Goal: Task Accomplishment & Management: Use online tool/utility

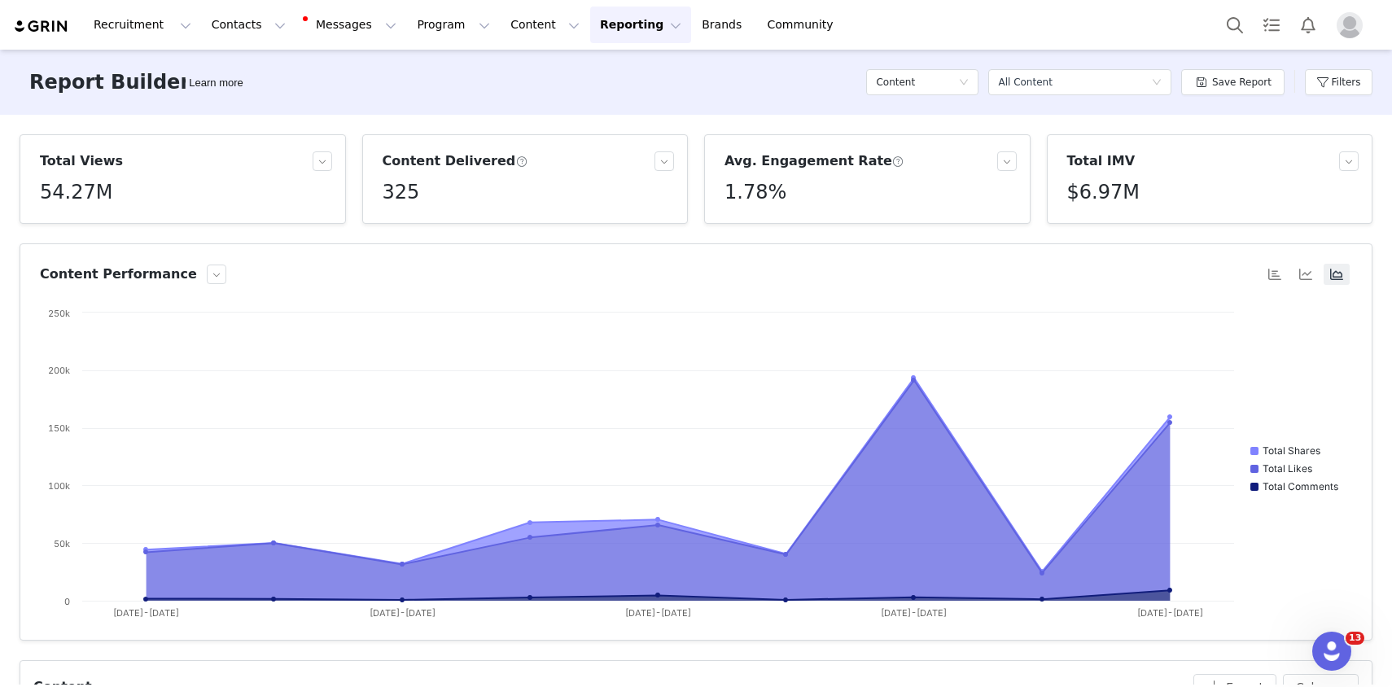
click at [593, 21] on button "Reporting Reporting" at bounding box center [640, 25] width 101 height 37
click at [641, 98] on div "Report Builder" at bounding box center [613, 102] width 109 height 17
click at [1353, 82] on button "Filters" at bounding box center [1339, 82] width 68 height 26
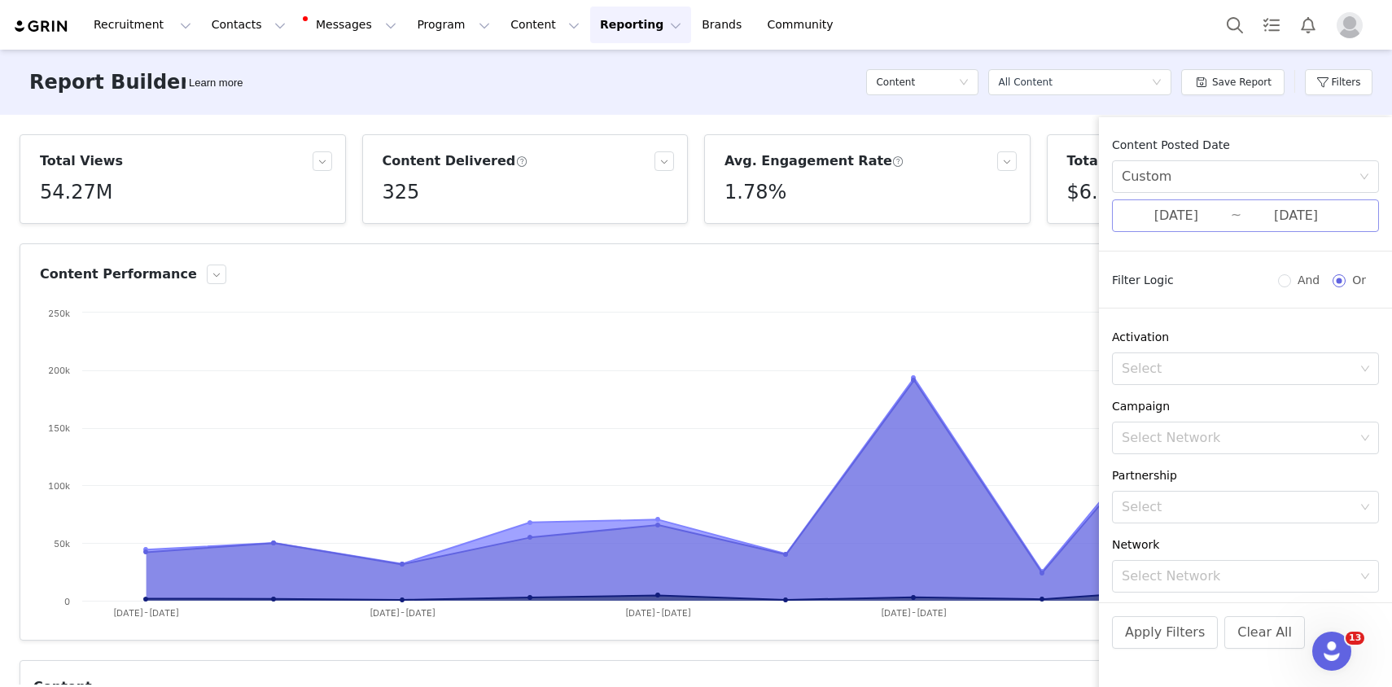
click at [1216, 224] on input "[DATE]" at bounding box center [1176, 215] width 109 height 21
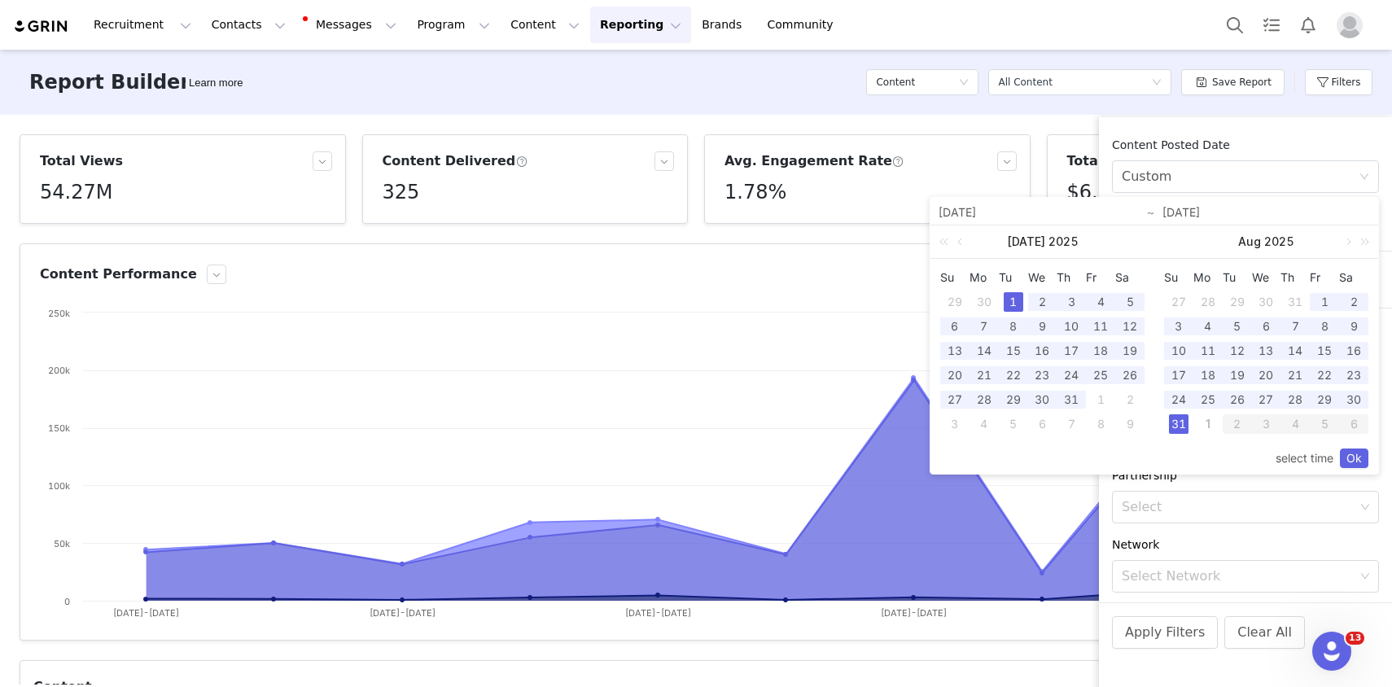
click at [1011, 300] on div "1" at bounding box center [1014, 302] width 20 height 20
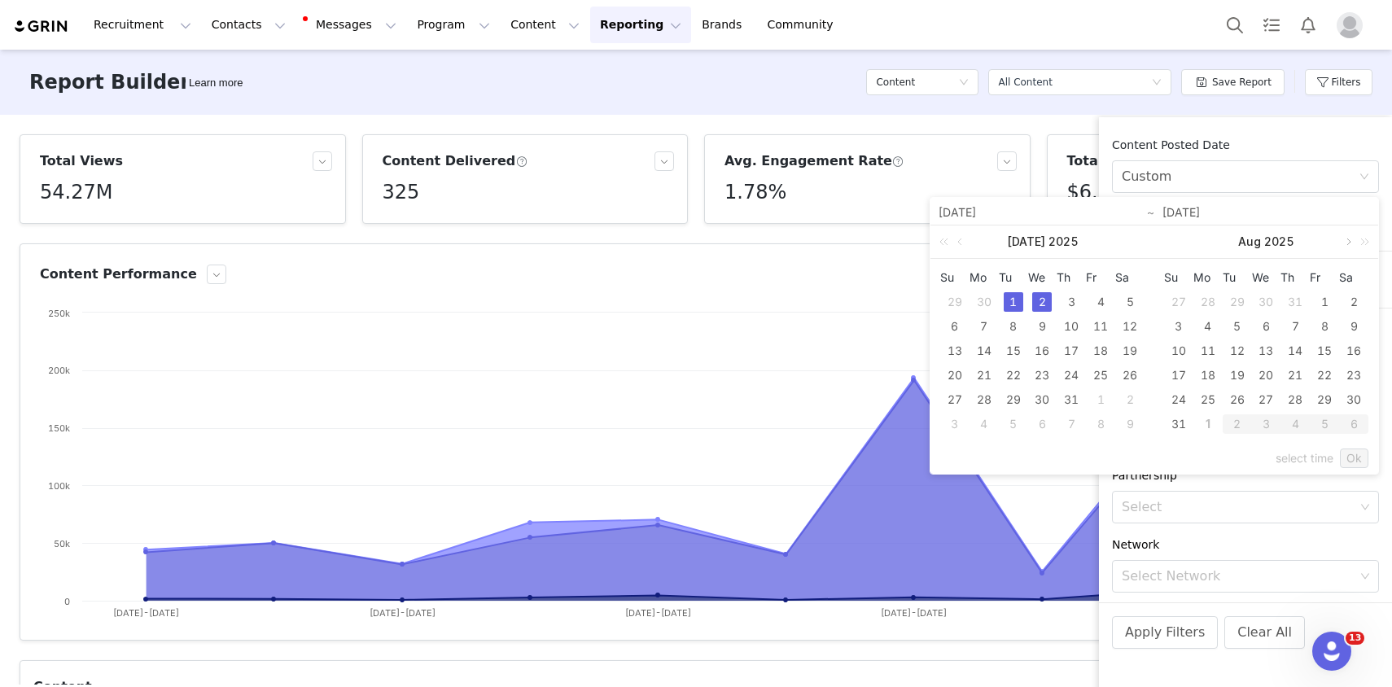
click at [1346, 240] on link at bounding box center [1347, 241] width 15 height 33
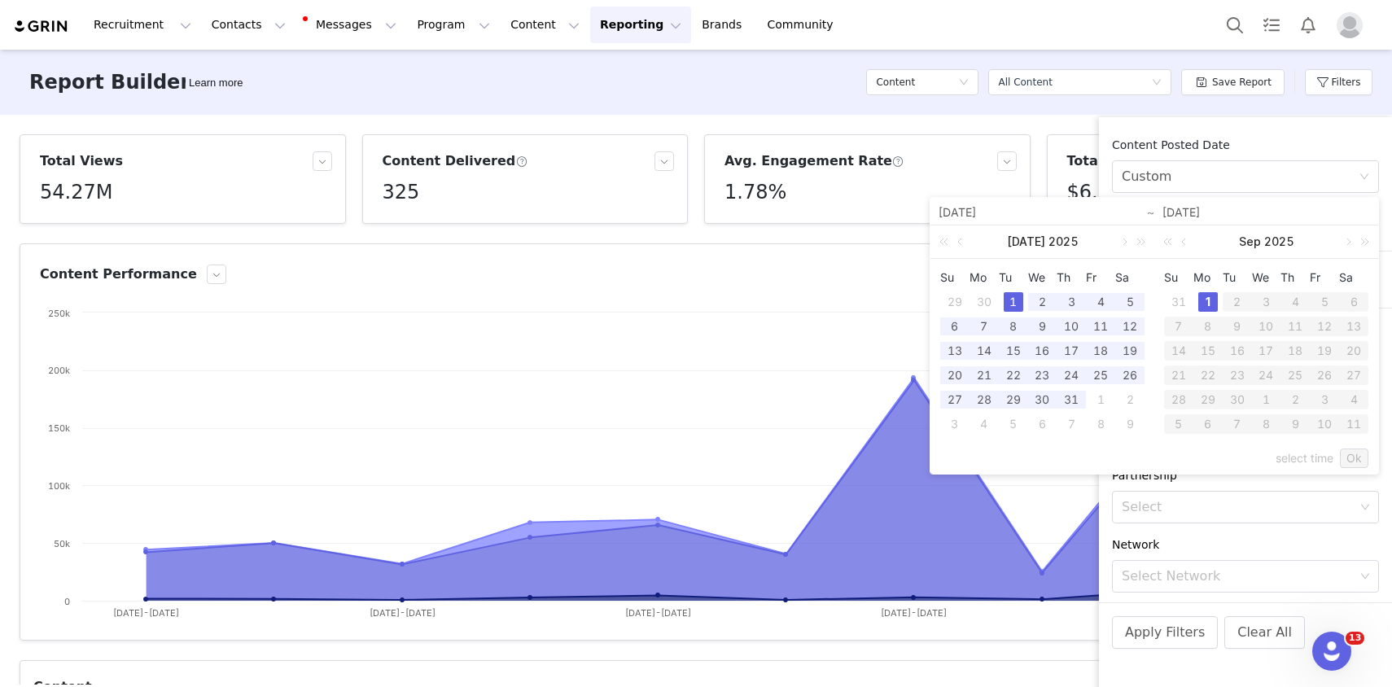
click at [1203, 304] on div "1" at bounding box center [1208, 302] width 20 height 20
type input "[DATE]"
click at [1359, 453] on link "Ok" at bounding box center [1354, 458] width 28 height 20
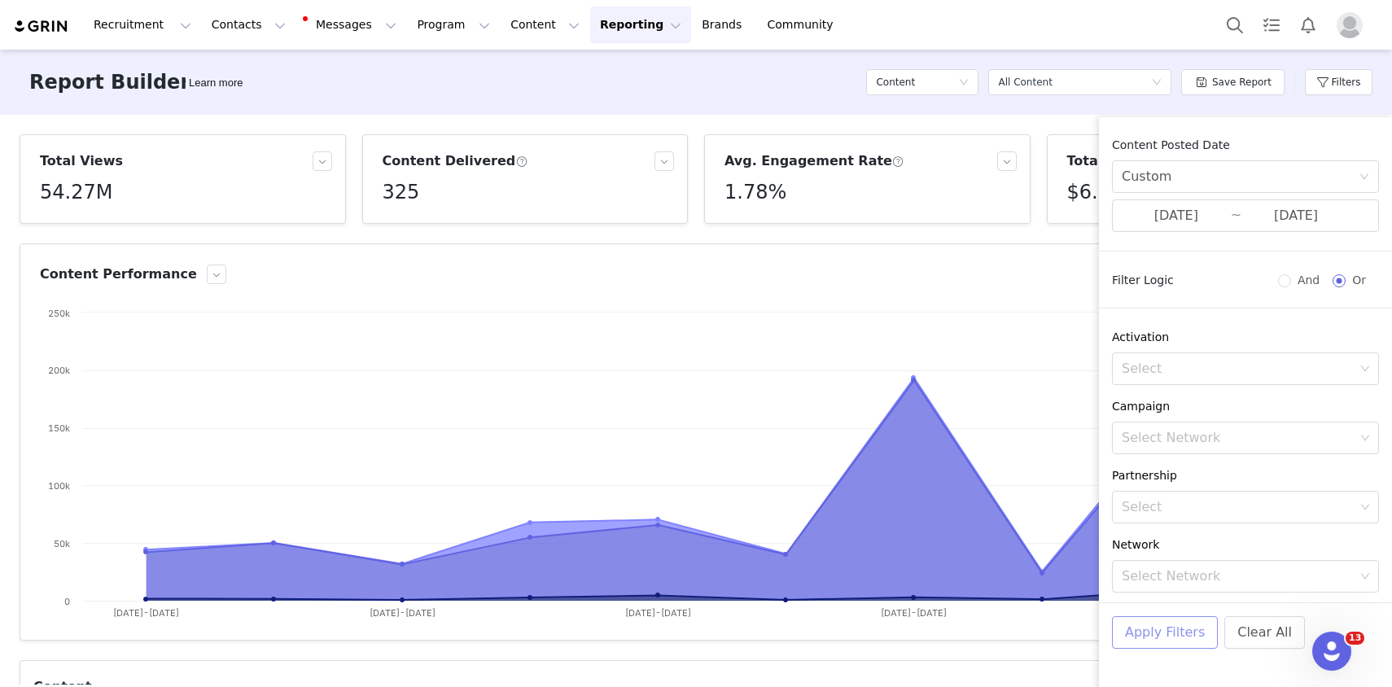
click at [1162, 628] on button "Apply Filters" at bounding box center [1165, 632] width 106 height 33
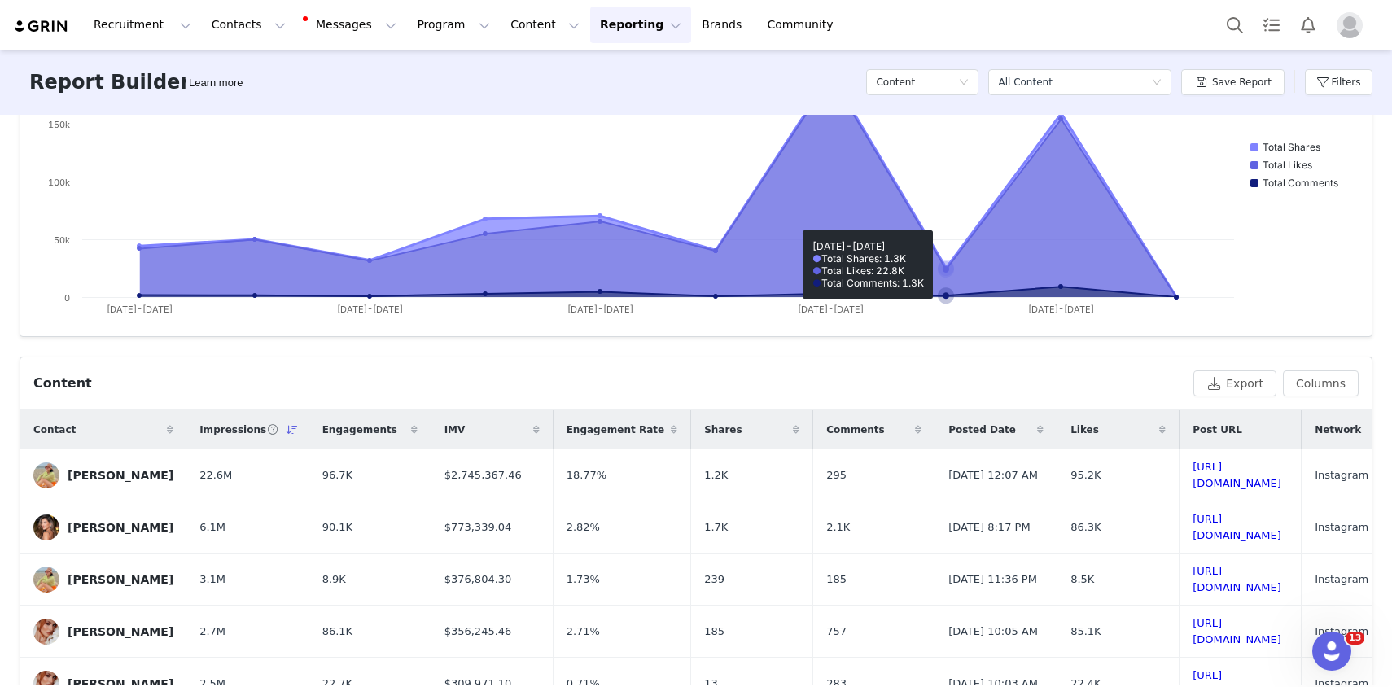
scroll to position [539, 0]
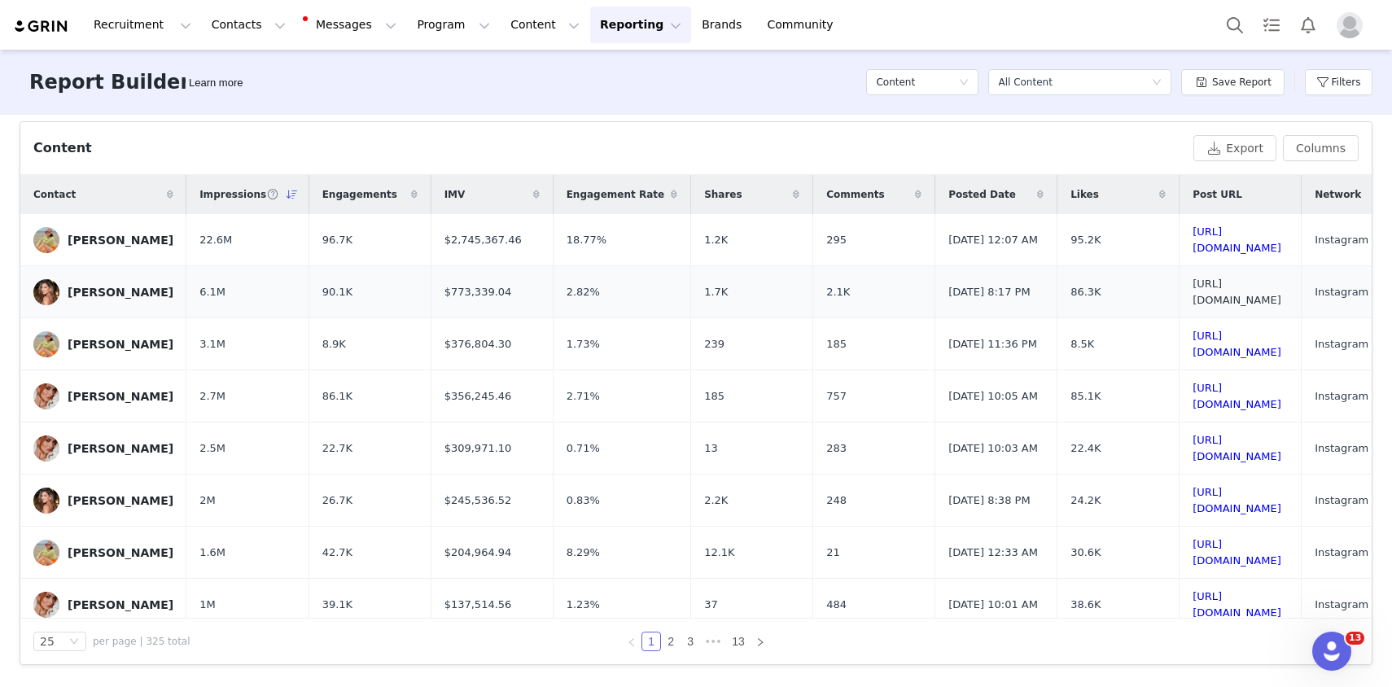
click at [1234, 294] on link "[URL][DOMAIN_NAME]" at bounding box center [1236, 292] width 89 height 28
